Goal: Use online tool/utility: Utilize a website feature to perform a specific function

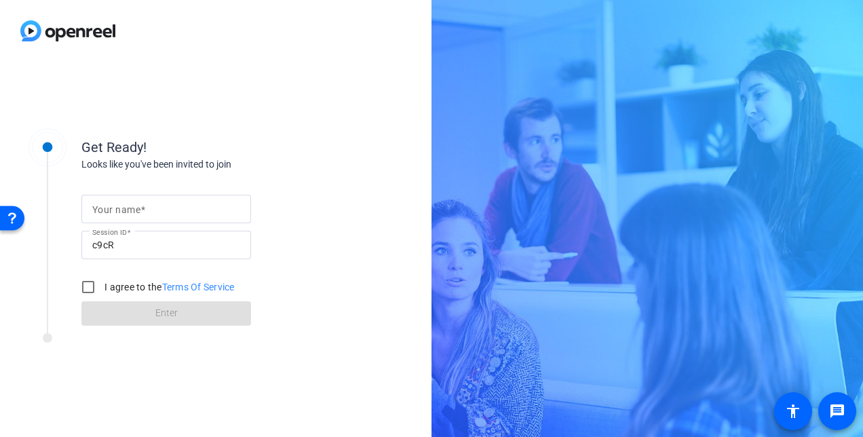
click at [119, 202] on input "Your name" at bounding box center [166, 209] width 148 height 16
type input "Lauren"
click at [292, 174] on div "Your name [PERSON_NAME] Session ID c9cR I agree to the Terms Of Service Enter" at bounding box center [216, 249] width 271 height 154
click at [92, 284] on input "I agree to the Terms Of Service" at bounding box center [88, 286] width 27 height 27
checkbox input "true"
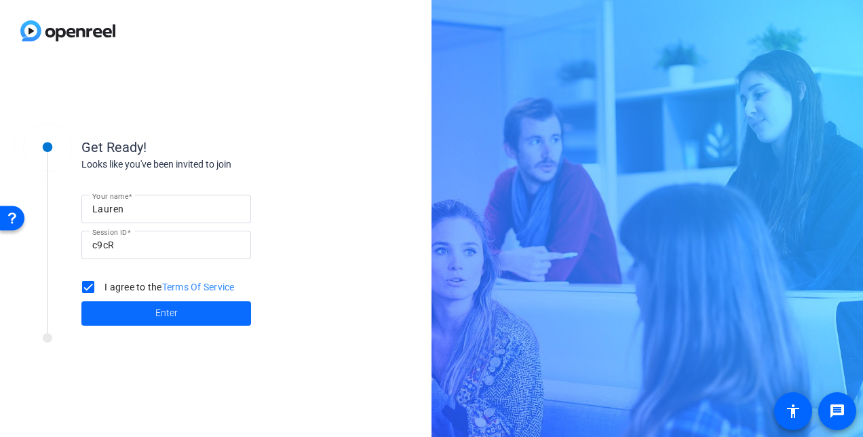
click at [138, 317] on span at bounding box center [166, 313] width 170 height 33
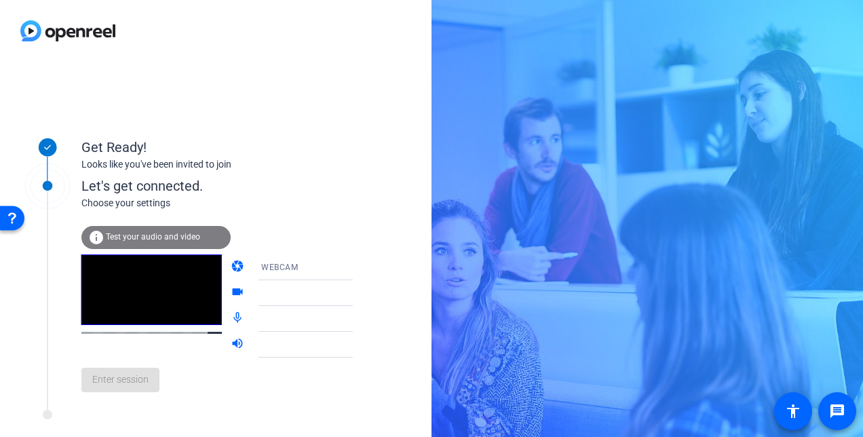
click at [358, 290] on icon at bounding box center [366, 293] width 16 height 16
click at [363, 292] on icon at bounding box center [366, 293] width 7 height 3
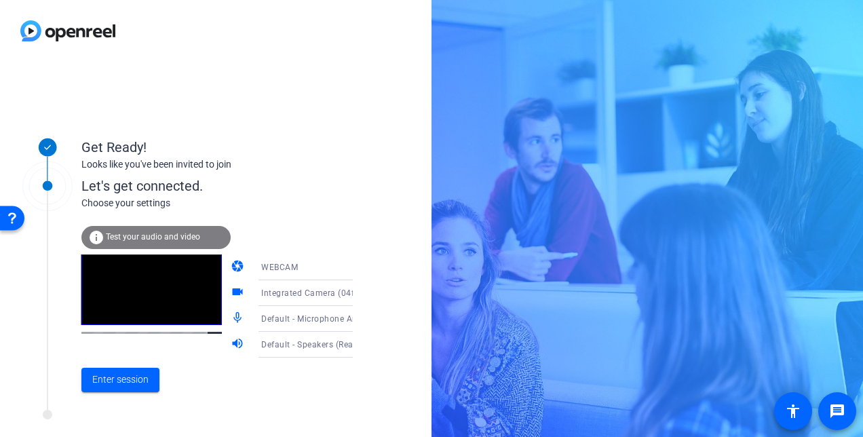
click at [358, 294] on icon at bounding box center [366, 293] width 16 height 16
click at [0, 0] on div at bounding box center [0, 0] width 0 height 0
click at [358, 266] on icon at bounding box center [366, 267] width 16 height 16
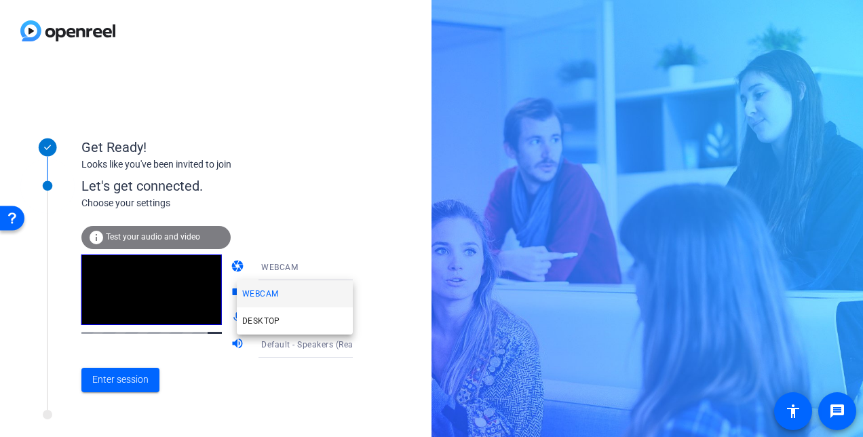
click at [373, 242] on div at bounding box center [431, 218] width 863 height 437
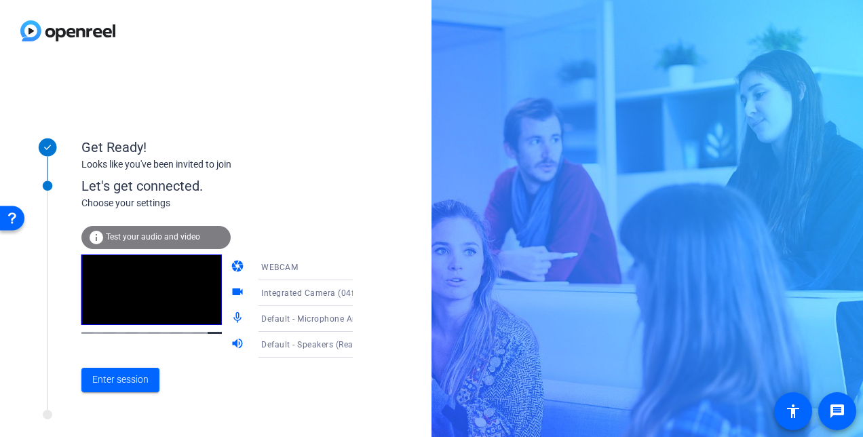
click at [288, 293] on span "Integrated Camera (04f2:b750)" at bounding box center [323, 292] width 124 height 11
click at [0, 0] on div at bounding box center [0, 0] width 0 height 0
click at [279, 267] on span "WEBCAM" at bounding box center [279, 266] width 37 height 9
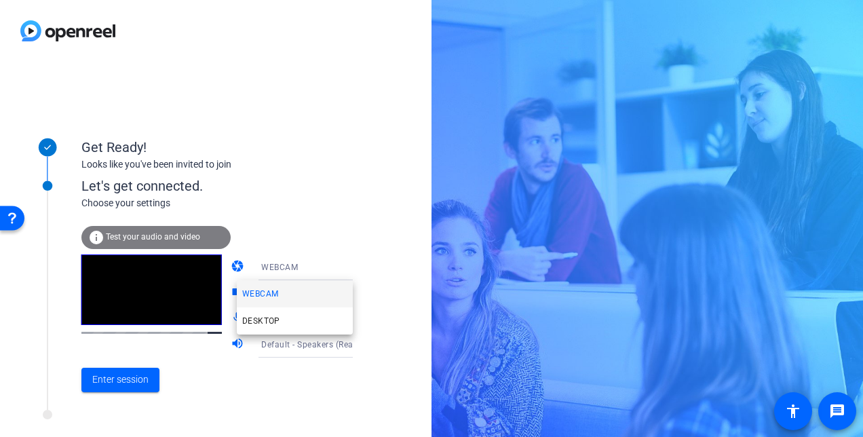
click at [279, 267] on div at bounding box center [431, 218] width 863 height 437
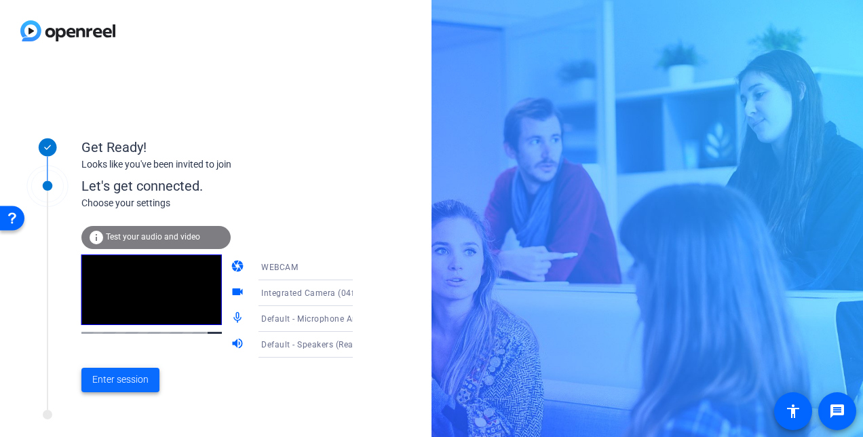
click at [123, 378] on span "Enter session" at bounding box center [120, 379] width 56 height 14
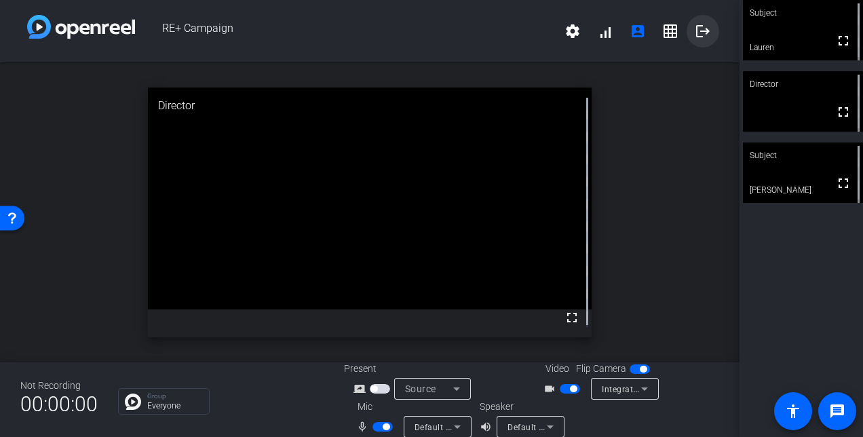
click at [695, 33] on mat-icon "logout" at bounding box center [703, 31] width 16 height 16
